Goal: Navigation & Orientation: Find specific page/section

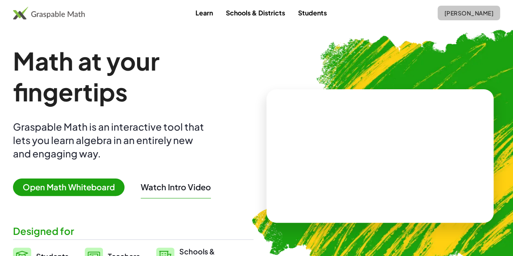
click at [450, 11] on span "[PERSON_NAME]" at bounding box center [469, 12] width 50 height 7
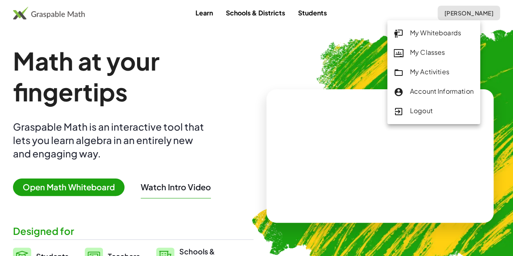
click at [420, 33] on div "My Whiteboards" at bounding box center [434, 33] width 80 height 11
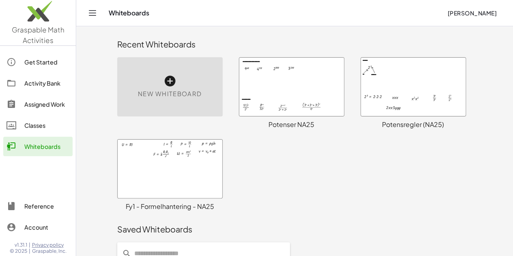
click at [256, 80] on div at bounding box center [291, 87] width 105 height 58
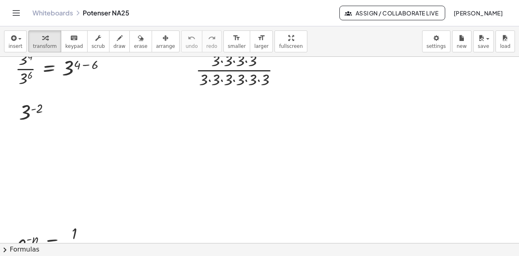
scroll to position [325, 0]
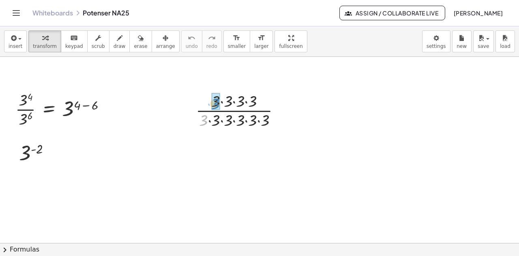
drag, startPoint x: 204, startPoint y: 122, endPoint x: 216, endPoint y: 106, distance: 20.4
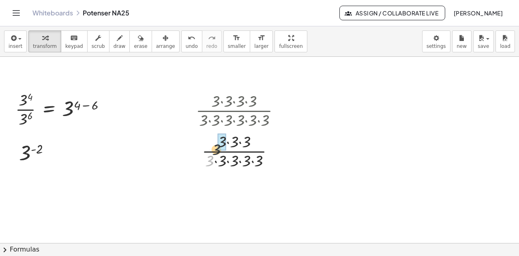
drag, startPoint x: 209, startPoint y: 161, endPoint x: 221, endPoint y: 144, distance: 19.8
drag, startPoint x: 220, startPoint y: 159, endPoint x: 226, endPoint y: 150, distance: 10.7
drag, startPoint x: 226, startPoint y: 155, endPoint x: 230, endPoint y: 147, distance: 9.1
click at [230, 147] on div at bounding box center [241, 150] width 99 height 41
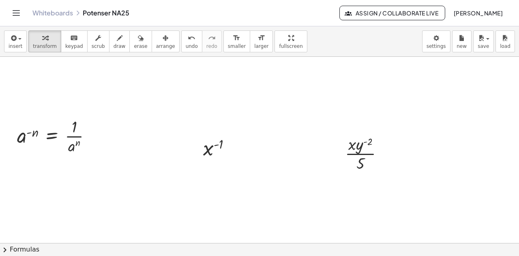
scroll to position [487, 0]
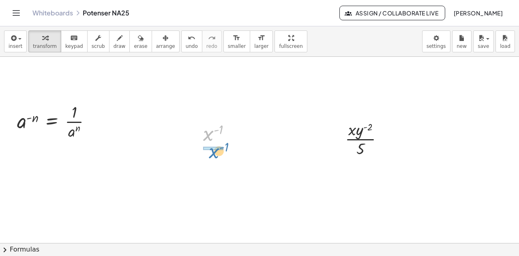
drag, startPoint x: 209, startPoint y: 136, endPoint x: 215, endPoint y: 154, distance: 18.7
click at [233, 146] on div "x ( - 1 )" at bounding box center [217, 133] width 53 height 31
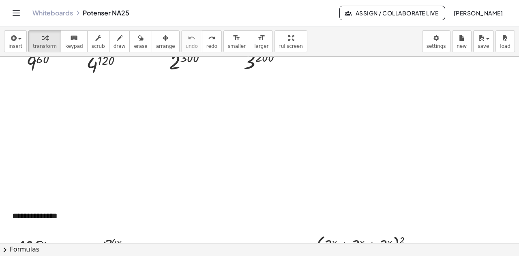
scroll to position [0, 0]
